Goal: Task Accomplishment & Management: Manage account settings

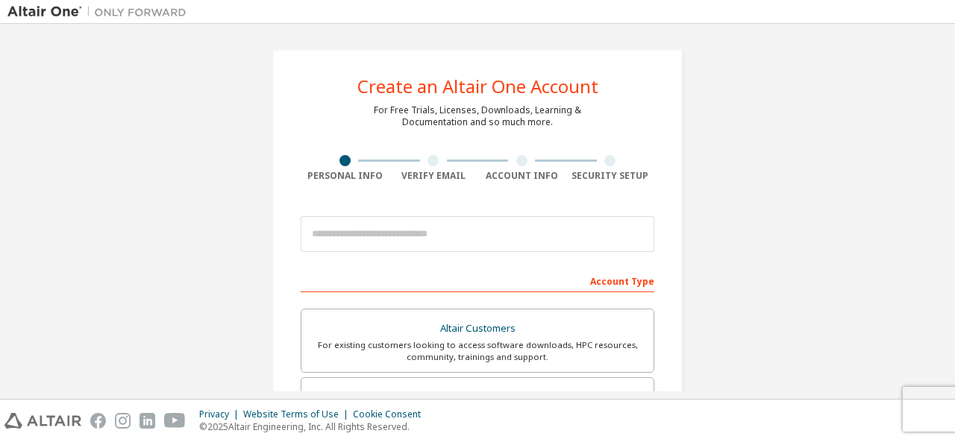
scroll to position [68, 0]
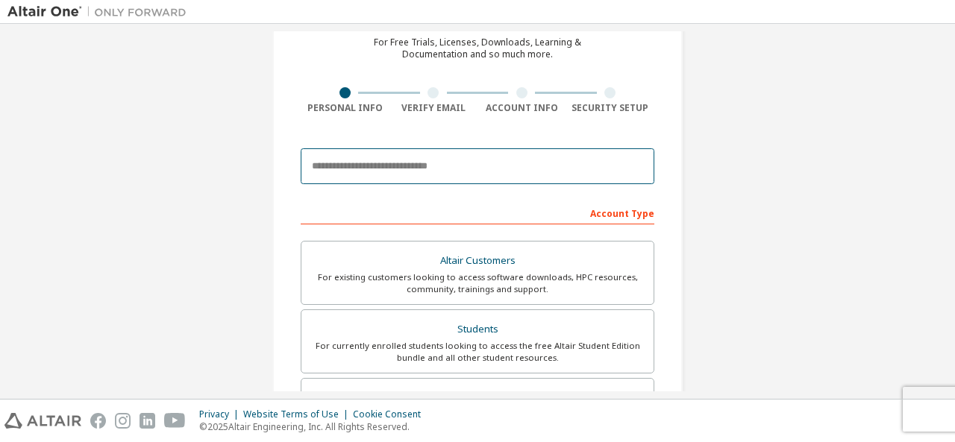
click at [450, 178] on input "email" at bounding box center [478, 166] width 354 height 36
type input "**********"
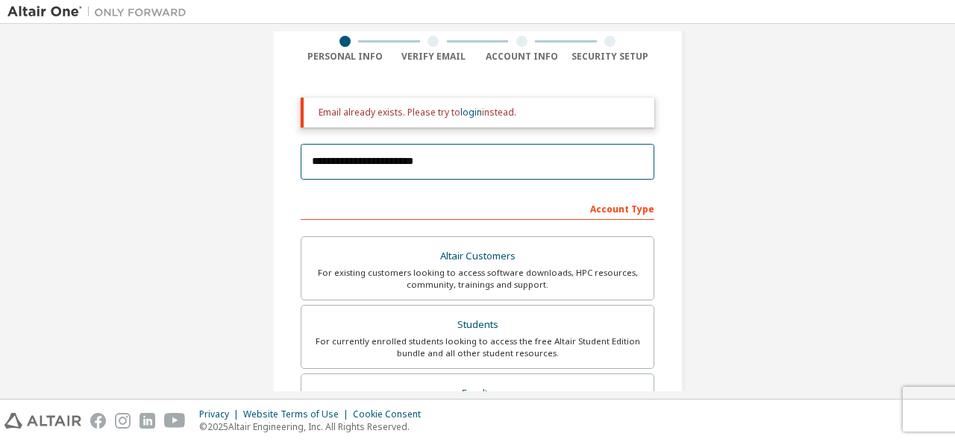
scroll to position [140, 0]
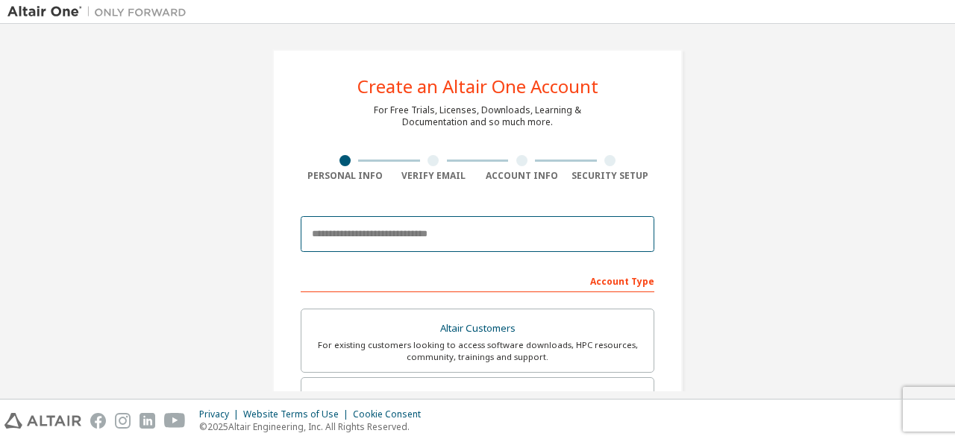
click at [453, 227] on input "email" at bounding box center [478, 234] width 354 height 36
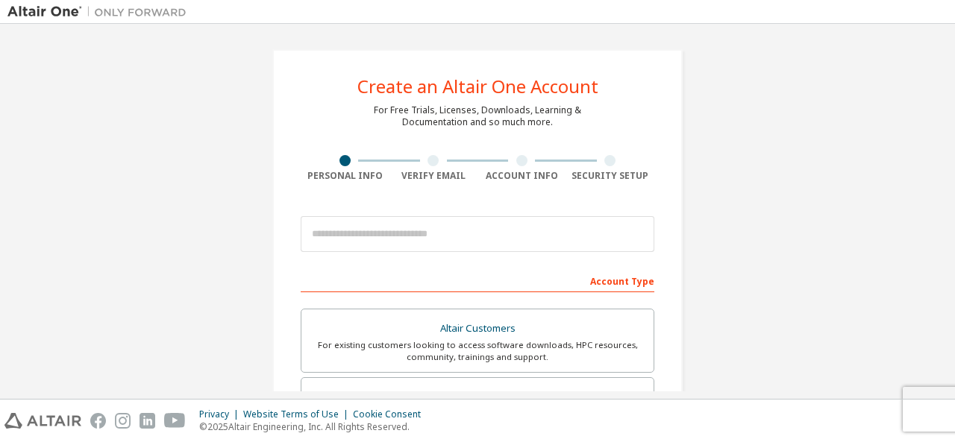
click at [217, 290] on div "Create an Altair One Account For Free Trials, Licenses, Downloads, Learning & D…" at bounding box center [477, 426] width 940 height 790
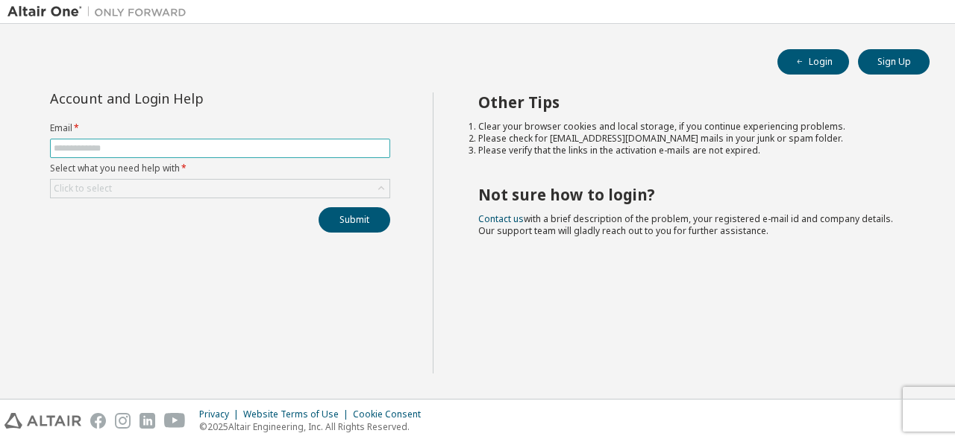
click at [196, 148] on input "text" at bounding box center [220, 148] width 333 height 12
type input "**********"
click at [172, 190] on div "Click to select" at bounding box center [220, 189] width 339 height 18
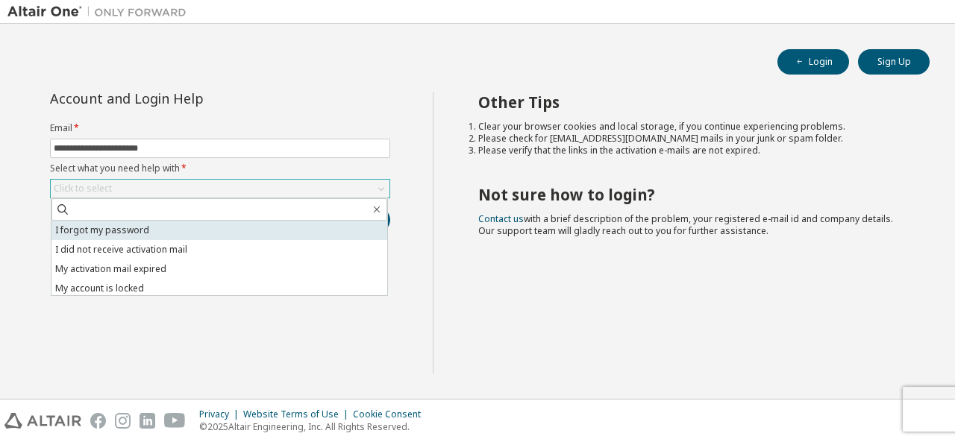
click at [163, 236] on li "I forgot my password" at bounding box center [219, 230] width 336 height 19
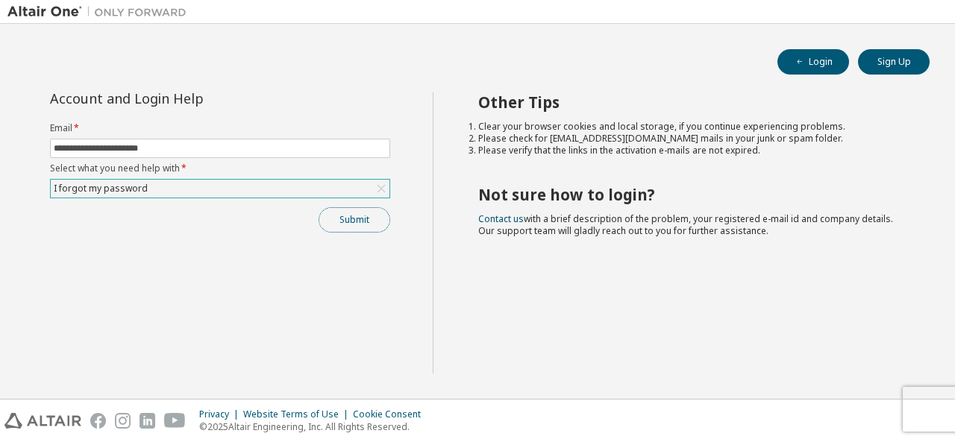
click at [360, 225] on button "Submit" at bounding box center [354, 219] width 72 height 25
